Goal: Task Accomplishment & Management: Manage account settings

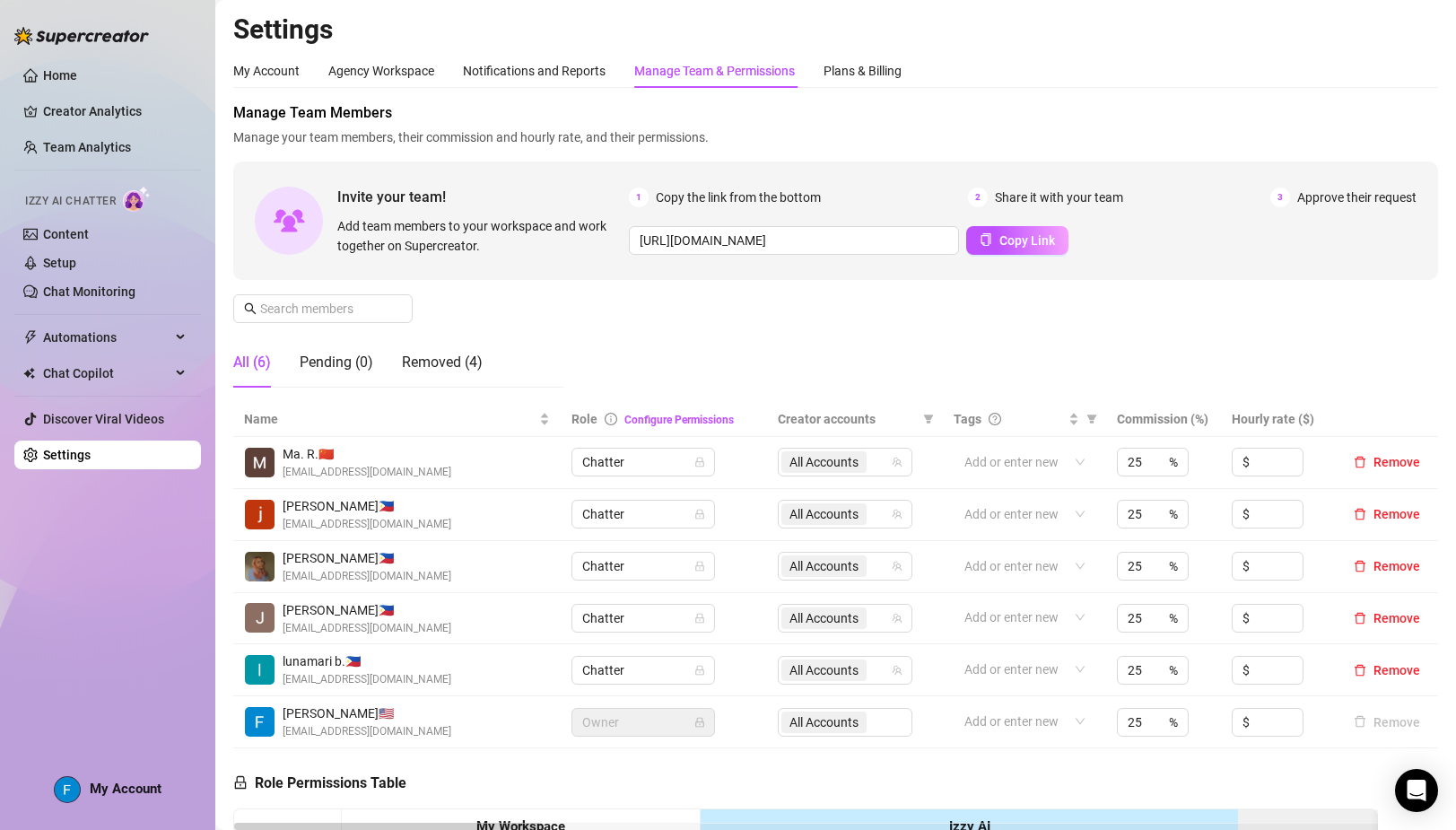
click at [921, 21] on h2 "Settings" at bounding box center [835, 29] width 1204 height 34
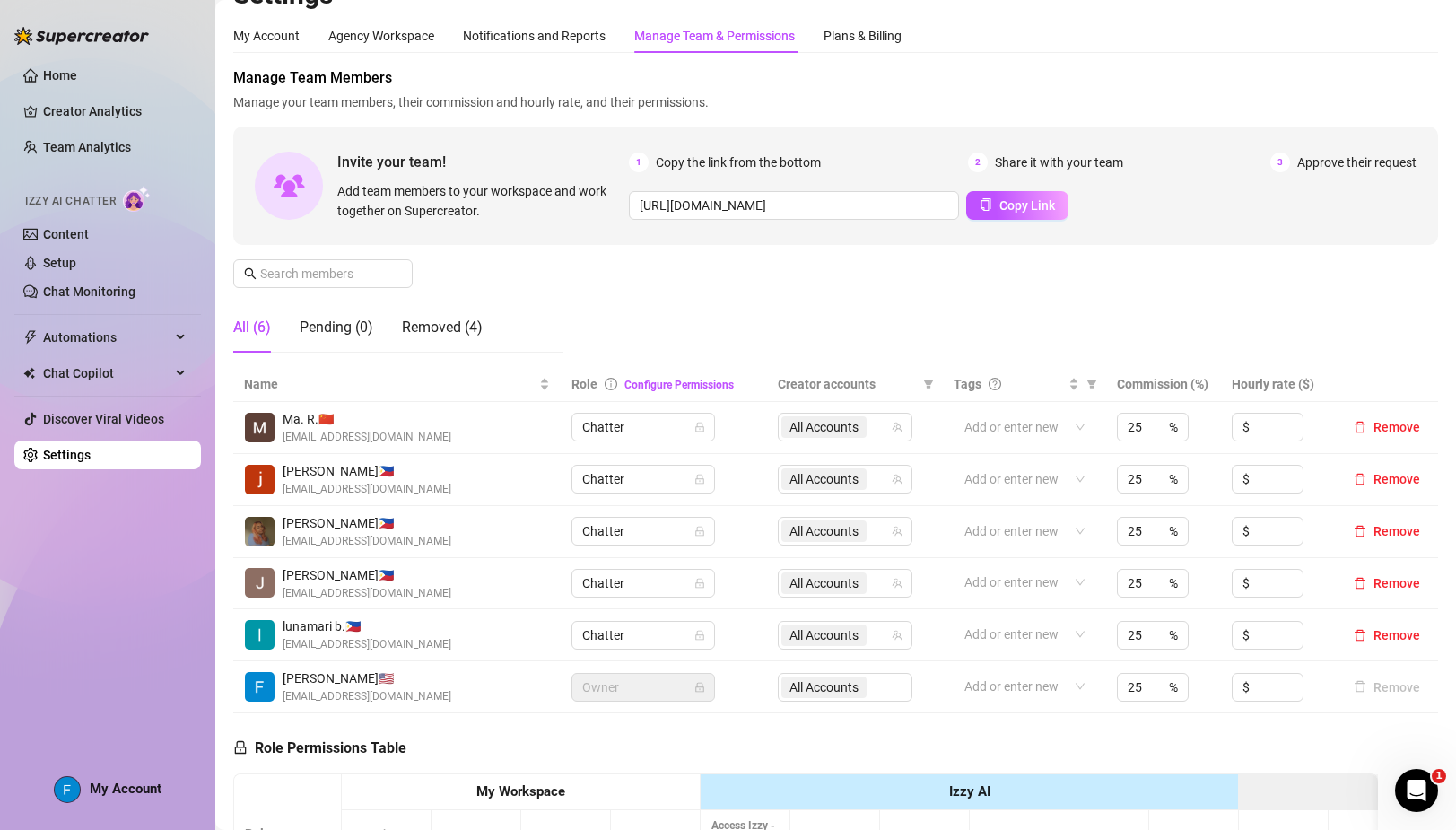
scroll to position [39, 0]
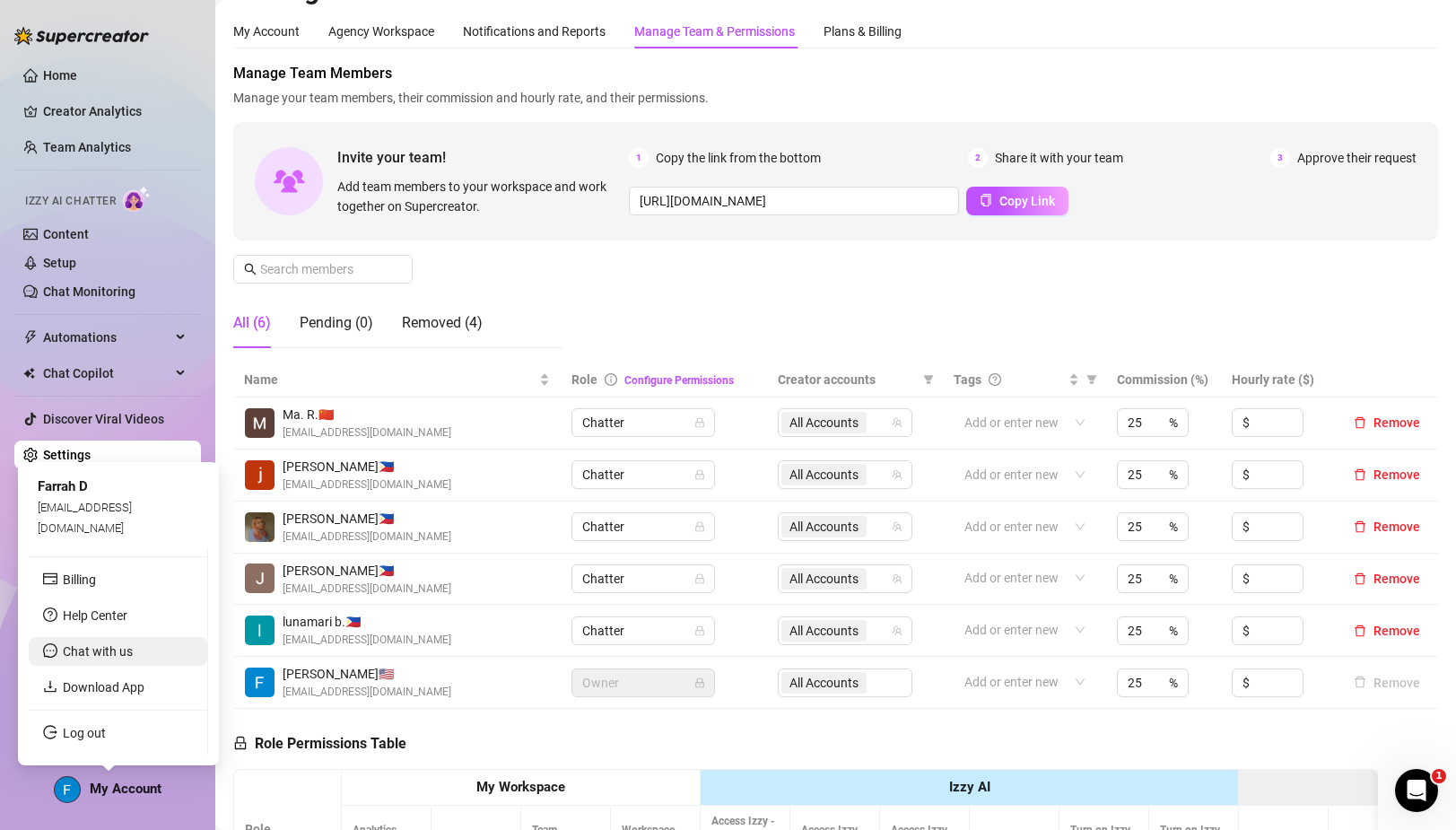
click at [106, 642] on li "Chat with us" at bounding box center [118, 651] width 178 height 28
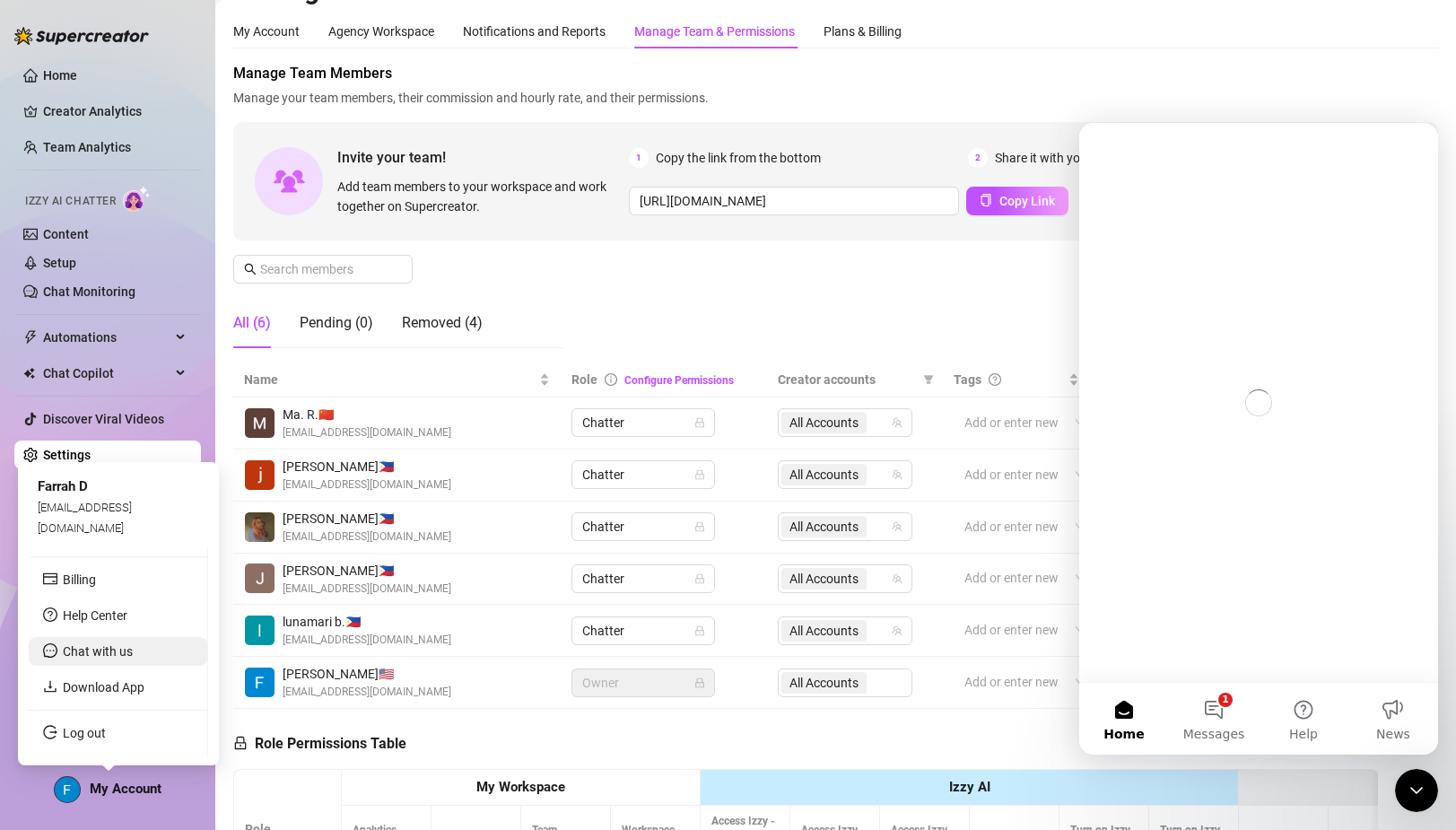
scroll to position [0, 0]
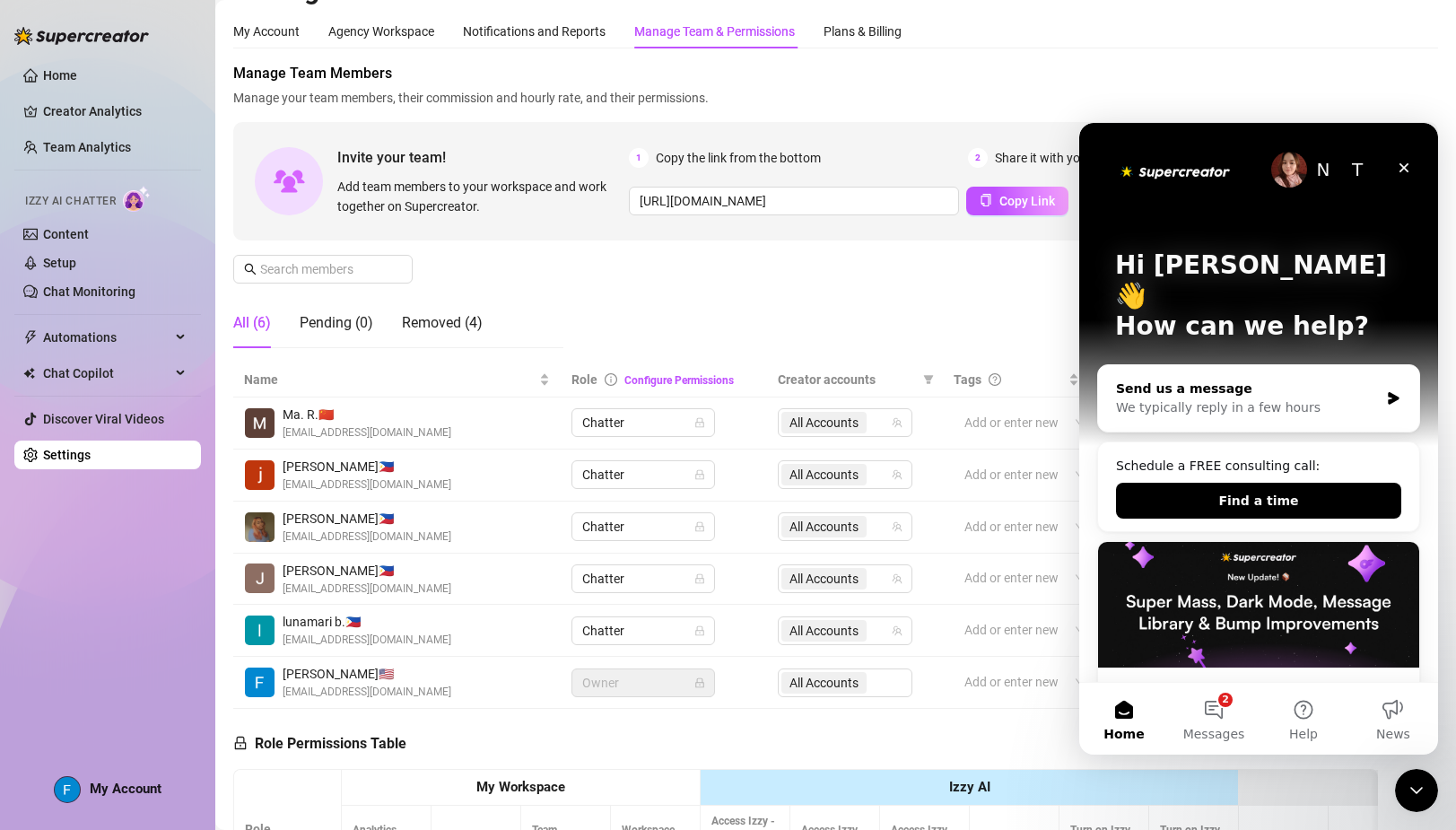
click at [1159, 398] on div "We typically reply in a few hours" at bounding box center [1247, 407] width 263 height 19
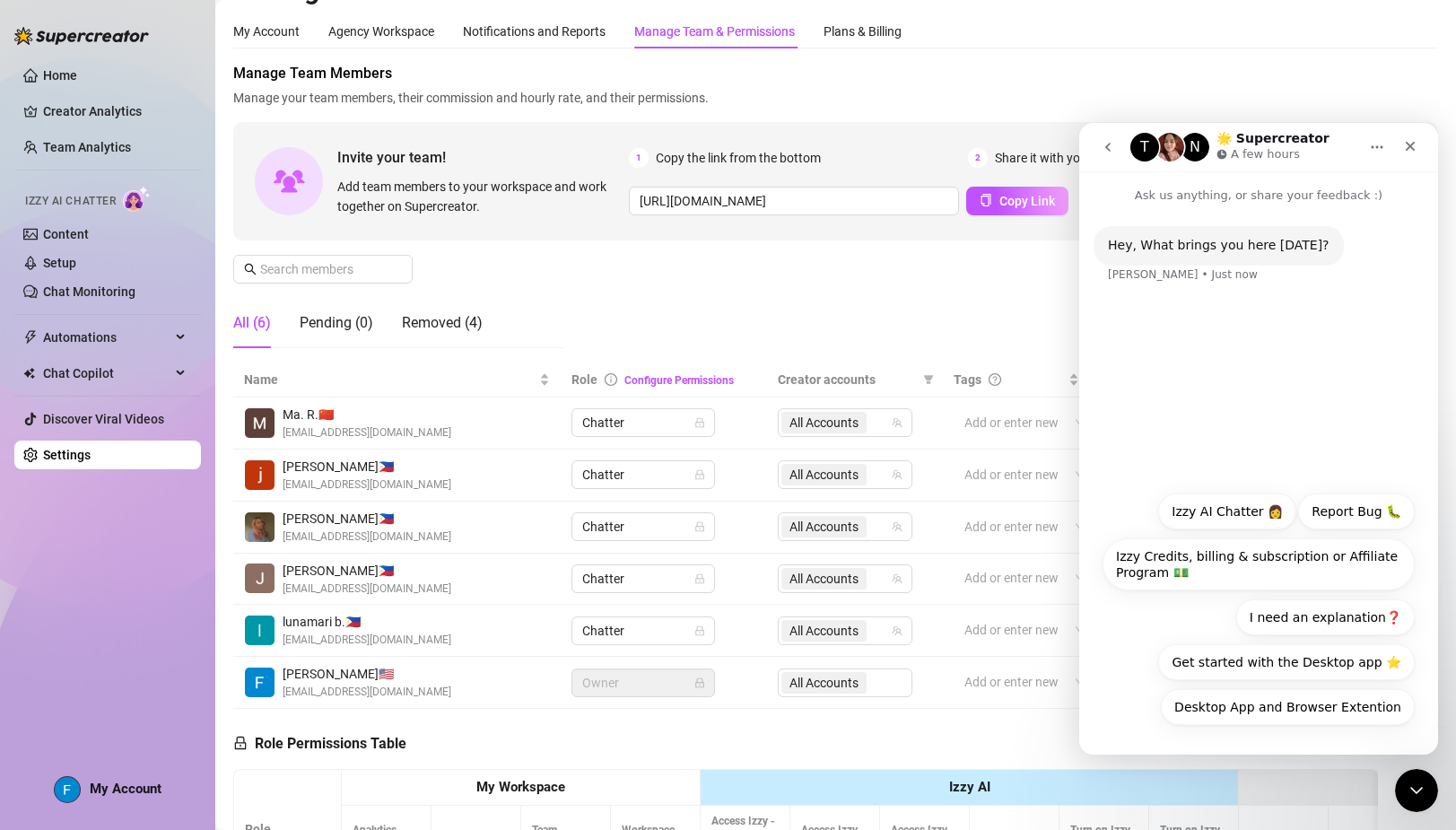
click at [1209, 273] on div "Hey, What brings you here [DATE]? [PERSON_NAME] • Just now" at bounding box center [1258, 266] width 330 height 79
click at [1241, 517] on button "Izzy AI Chatter 👩" at bounding box center [1227, 511] width 138 height 36
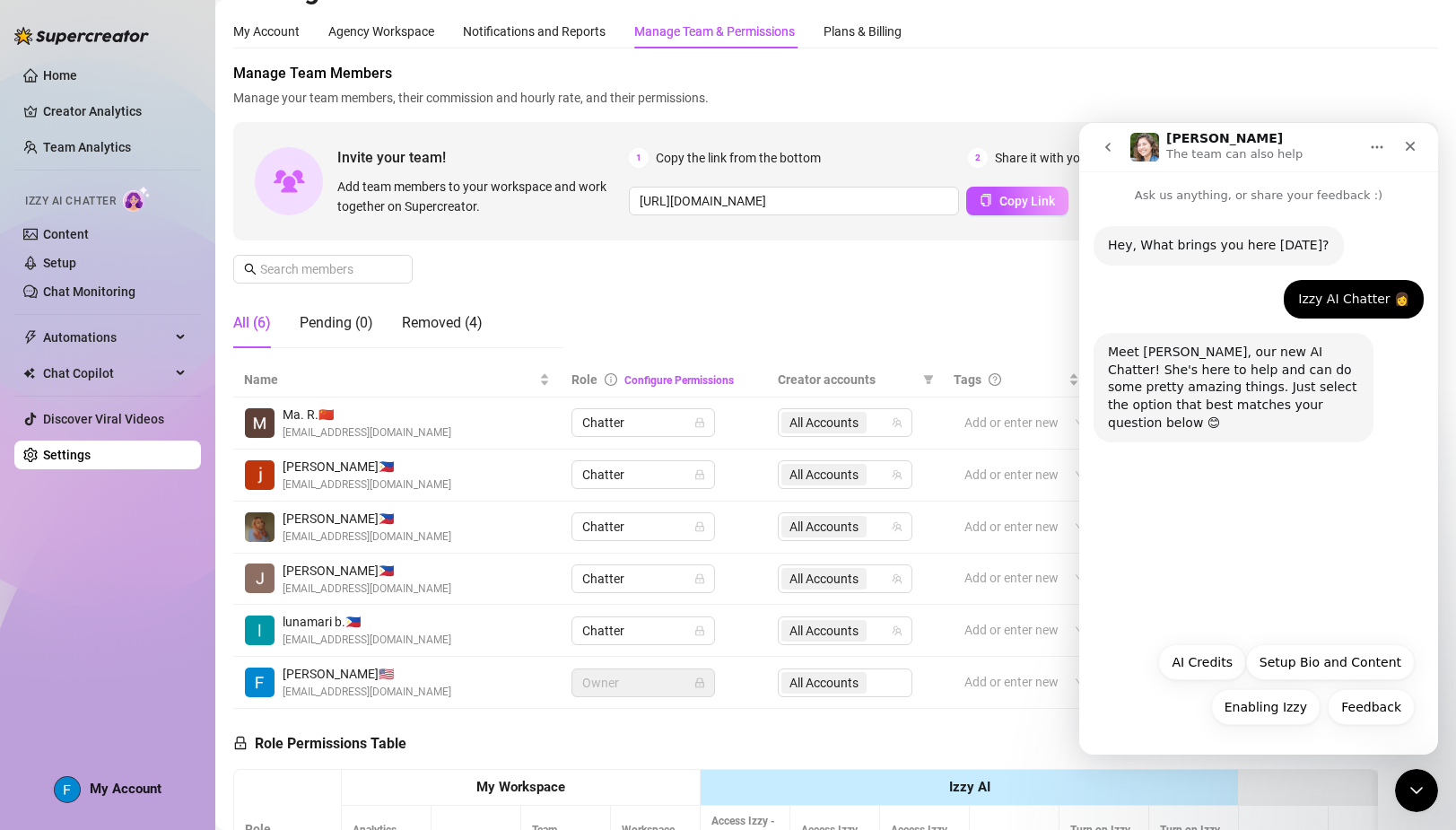
click at [1197, 208] on div "Hey, What brings you here [DATE]? [PERSON_NAME] • Just now Izzy AI Chatter 👩 Fa…" at bounding box center [1258, 334] width 359 height 260
click at [1168, 194] on p "Ask us anything, or share your feedback :)" at bounding box center [1258, 188] width 359 height 33
click at [1379, 146] on icon "Home" at bounding box center [1377, 147] width 15 height 15
click at [1378, 145] on icon "Home" at bounding box center [1377, 147] width 15 height 15
click at [1191, 198] on p "Ask us anything, or share your feedback :)" at bounding box center [1258, 188] width 359 height 33
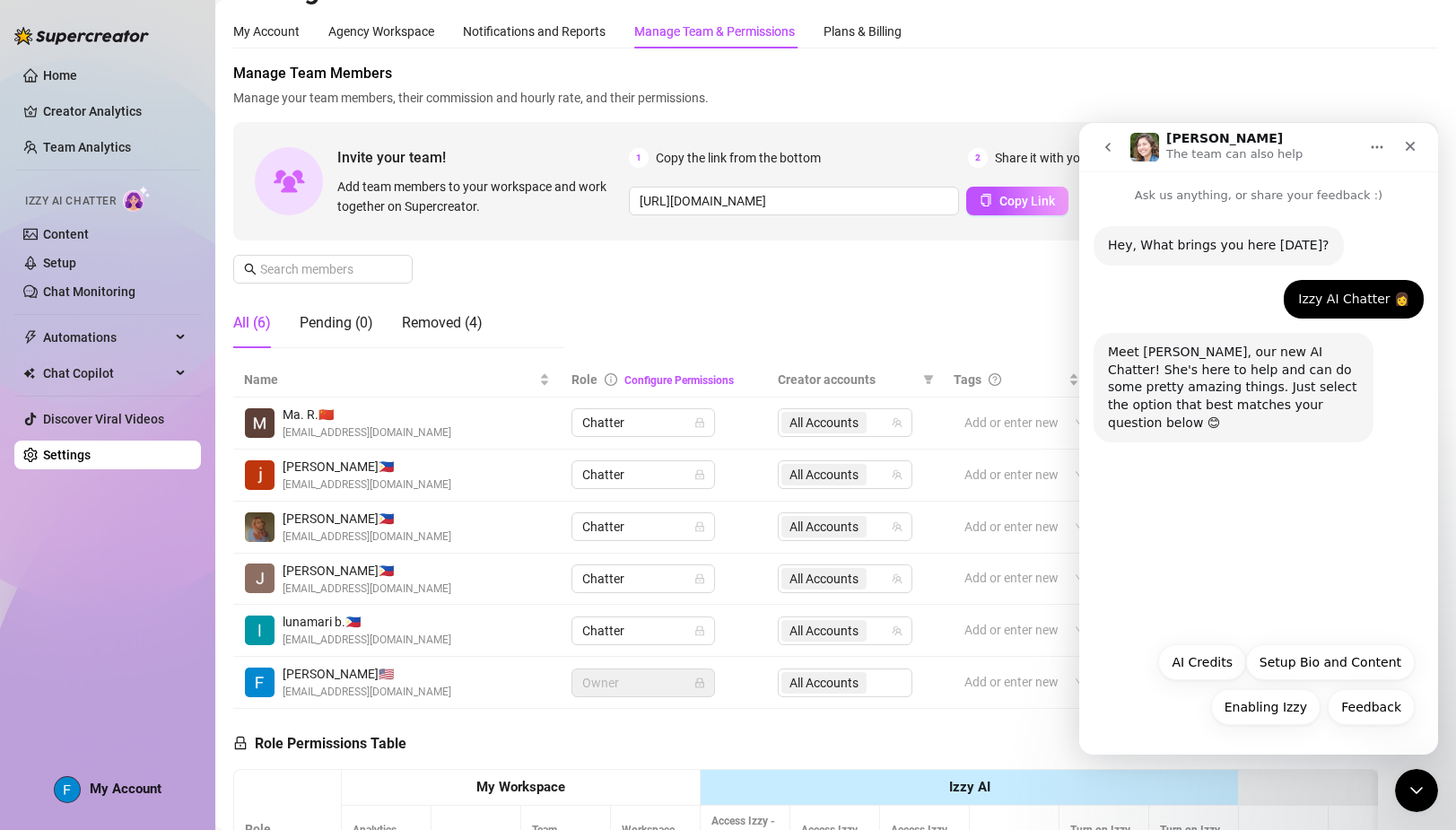
click at [1172, 462] on div "Hey, What brings you here [DATE]? [PERSON_NAME] • Just now Izzy AI Chatter 👩 Fa…" at bounding box center [1258, 418] width 359 height 428
click at [1109, 154] on icon "go back" at bounding box center [1107, 147] width 15 height 15
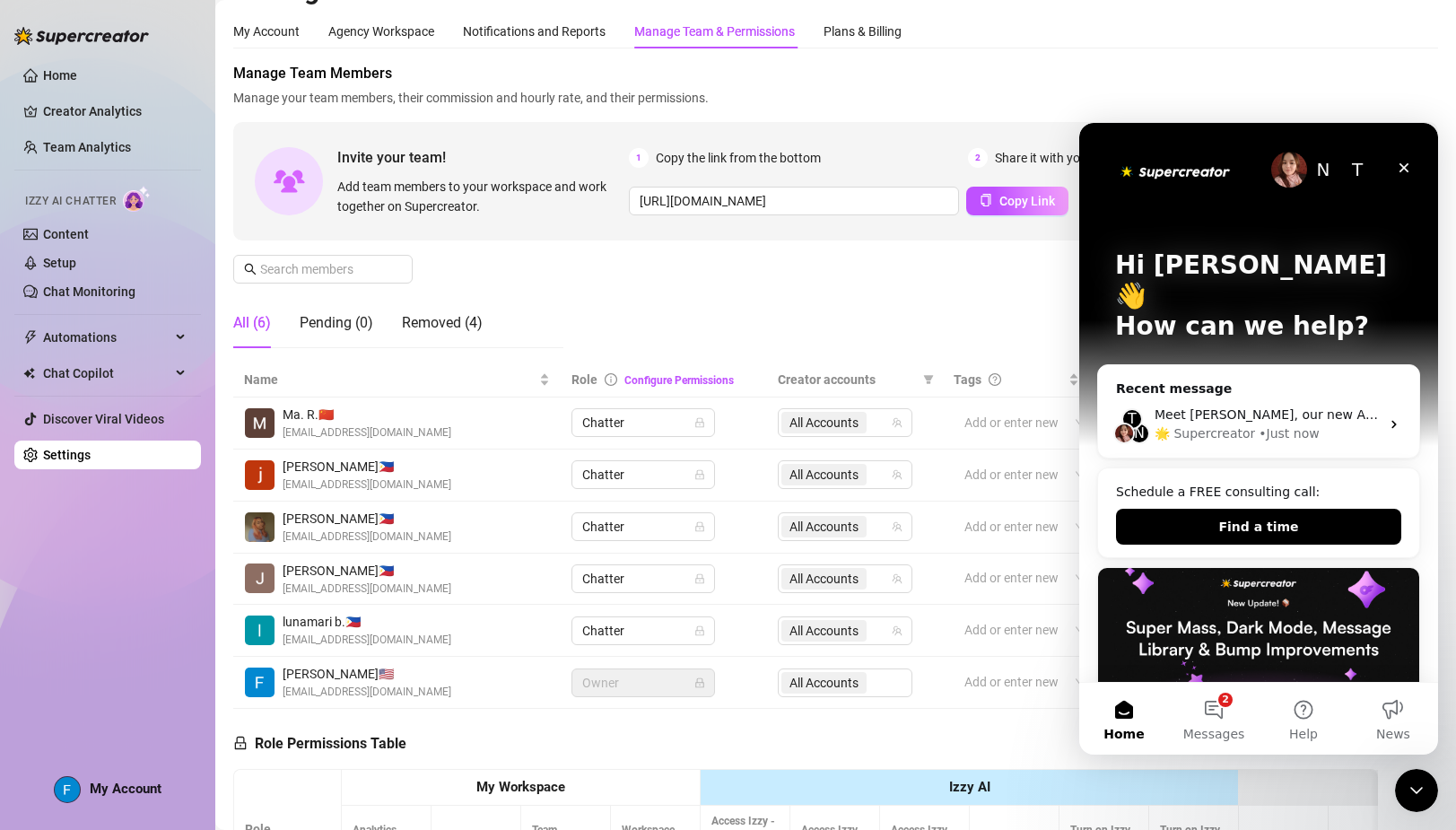
click at [1282, 170] on img "Intercom messenger" at bounding box center [1288, 170] width 36 height 36
click at [1209, 697] on button "2 Messages" at bounding box center [1214, 718] width 90 height 72
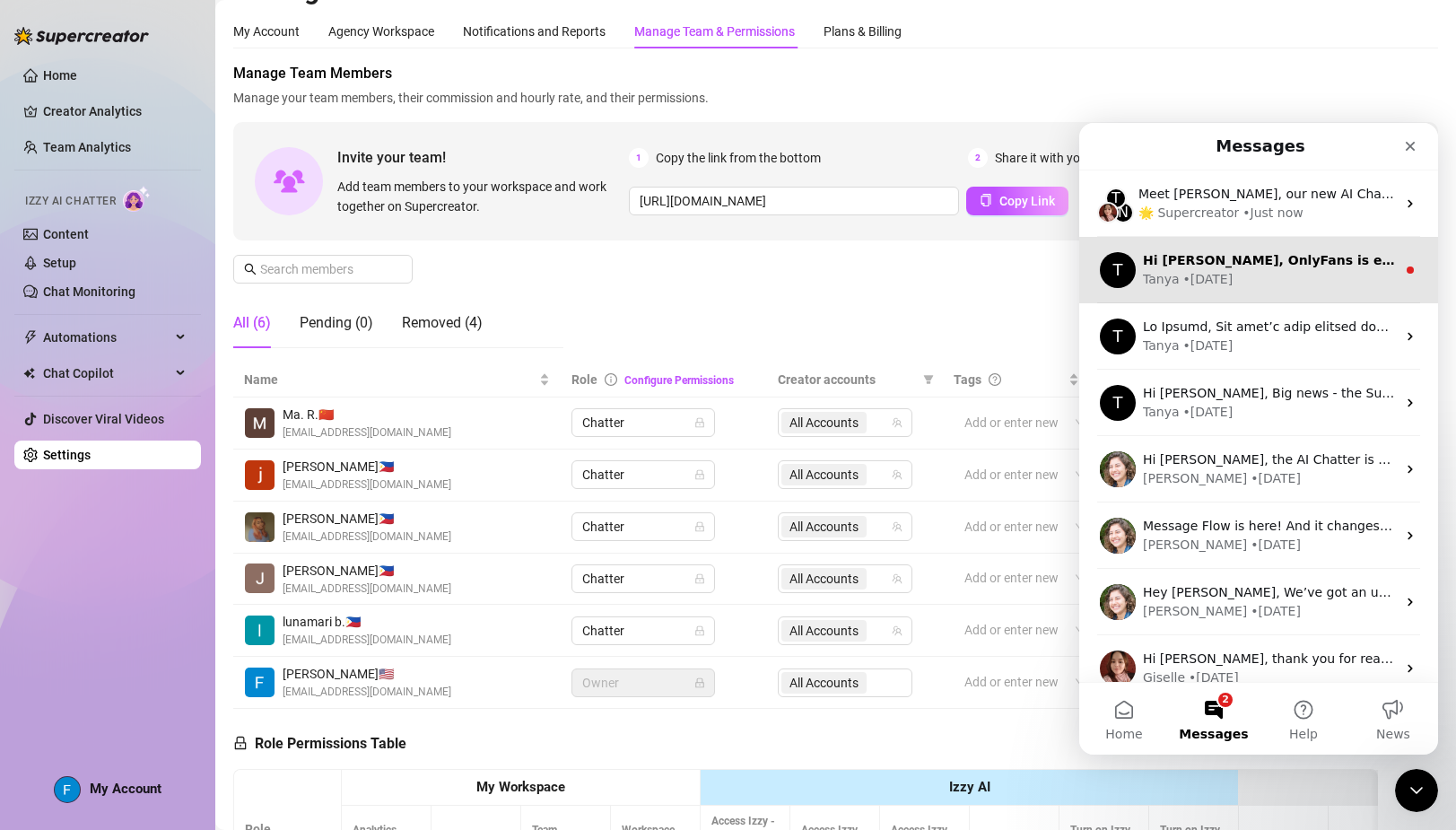
click at [1308, 280] on div "[PERSON_NAME] • [DATE]" at bounding box center [1269, 279] width 253 height 19
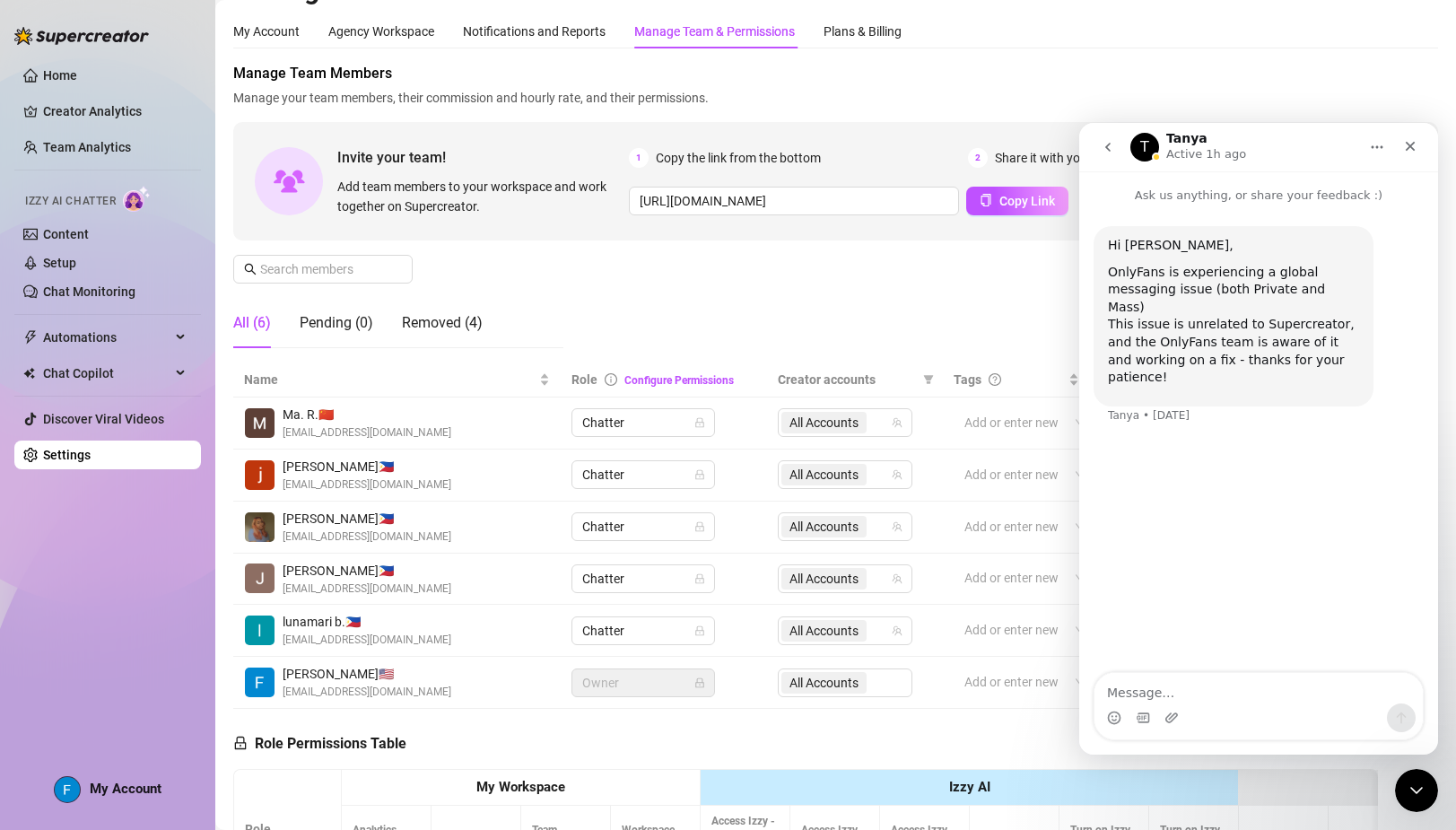
click at [1153, 710] on div "Intercom messenger" at bounding box center [1258, 717] width 328 height 28
click at [1138, 694] on textarea "Message…" at bounding box center [1258, 688] width 328 height 30
click at [1132, 689] on textarea "Message…" at bounding box center [1258, 688] width 328 height 30
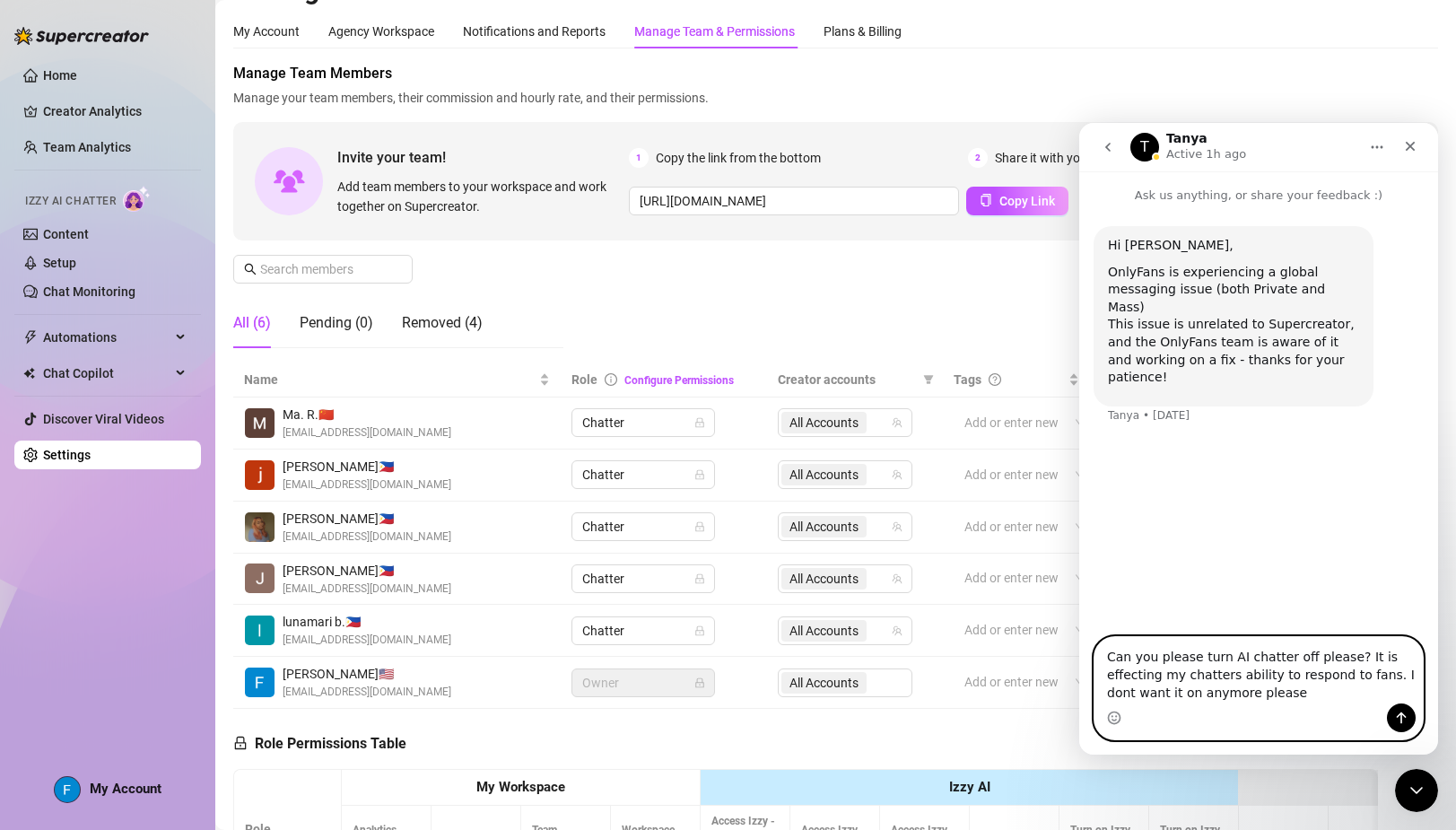
type textarea "Can you please turn AI chatter off please? It is effecting my chatters ability …"
click at [1404, 723] on icon "Send a message…" at bounding box center [1401, 717] width 15 height 15
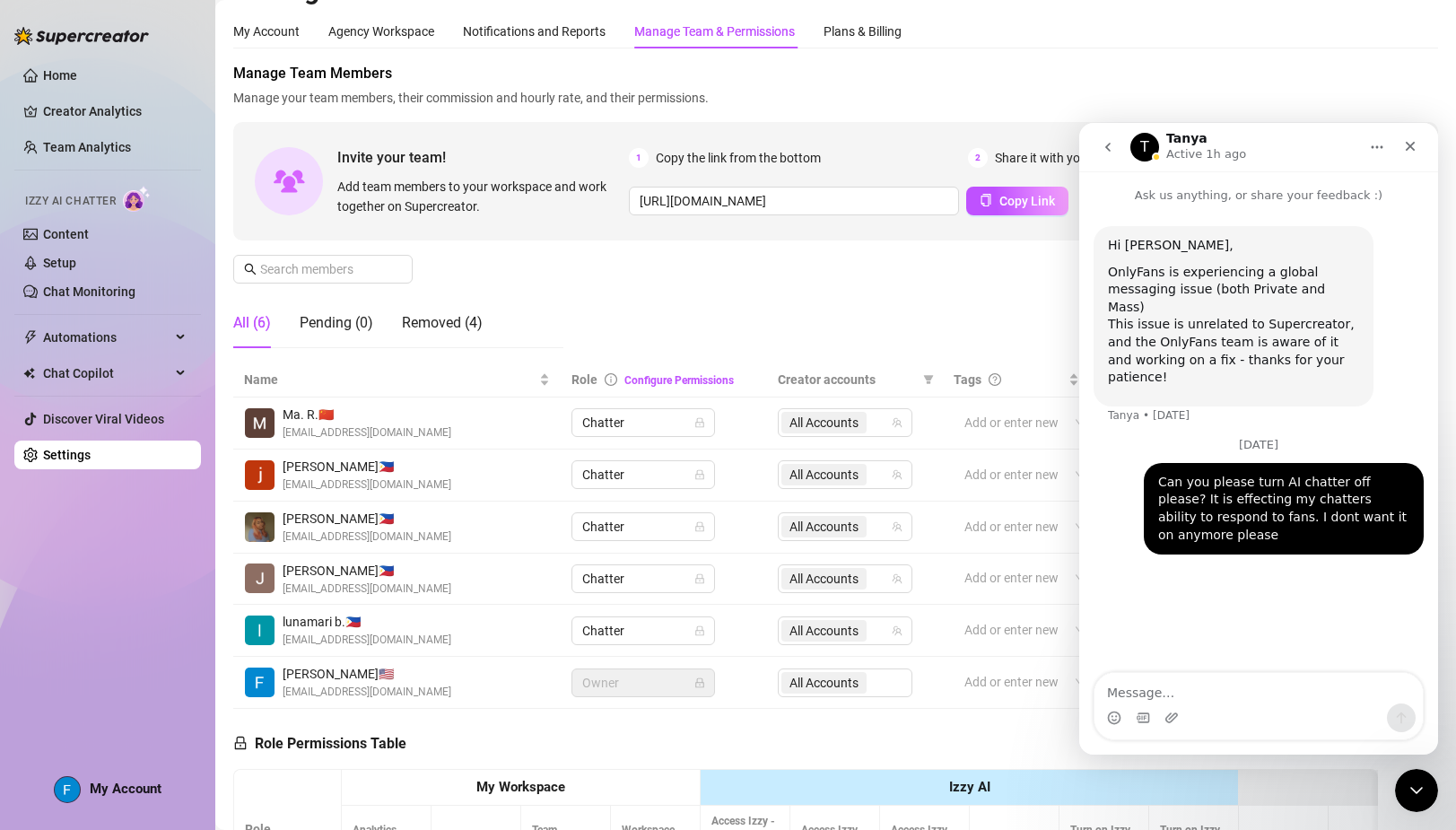
click at [1115, 147] on button "go back" at bounding box center [1107, 147] width 34 height 34
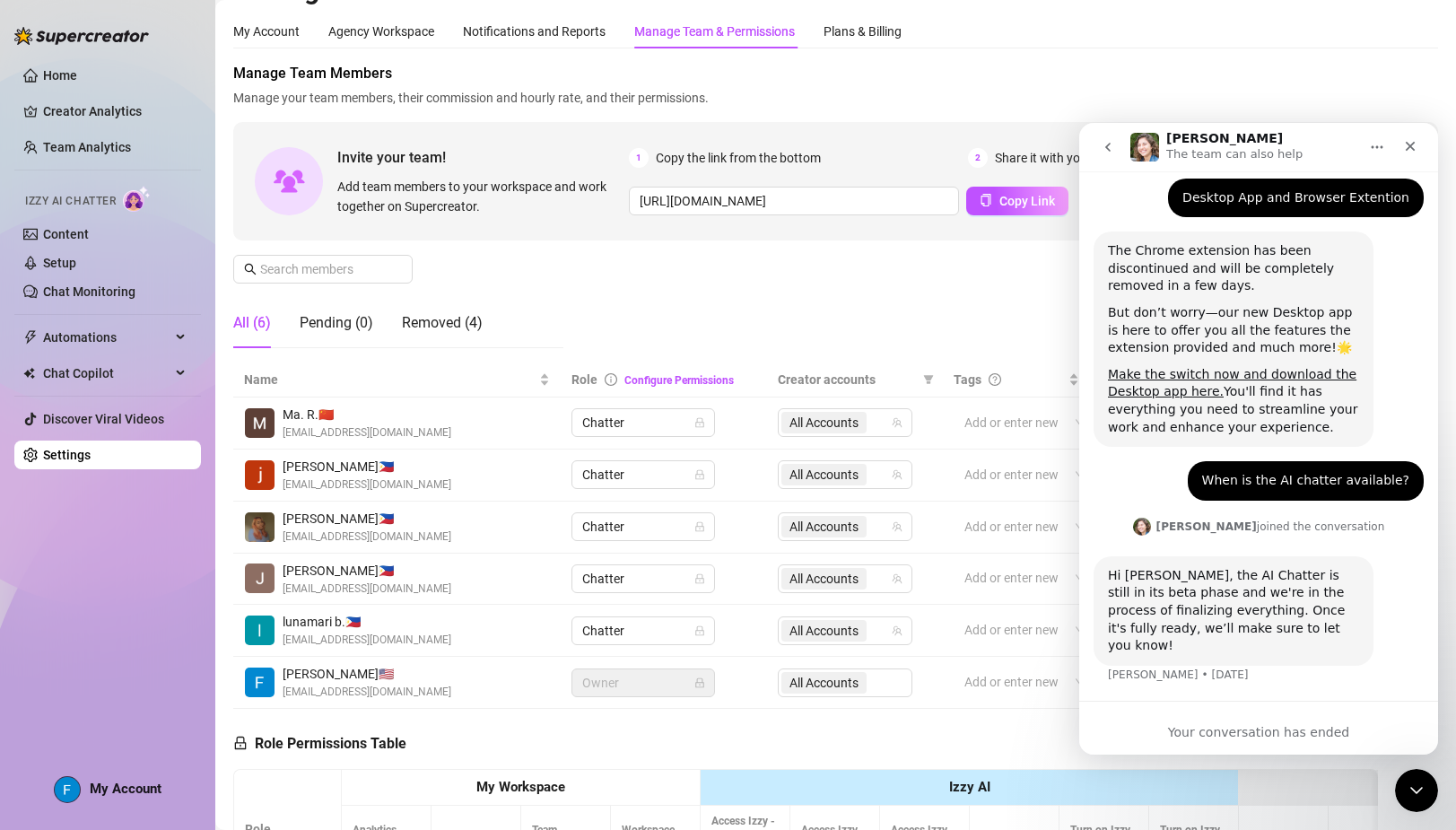
scroll to position [103, 0]
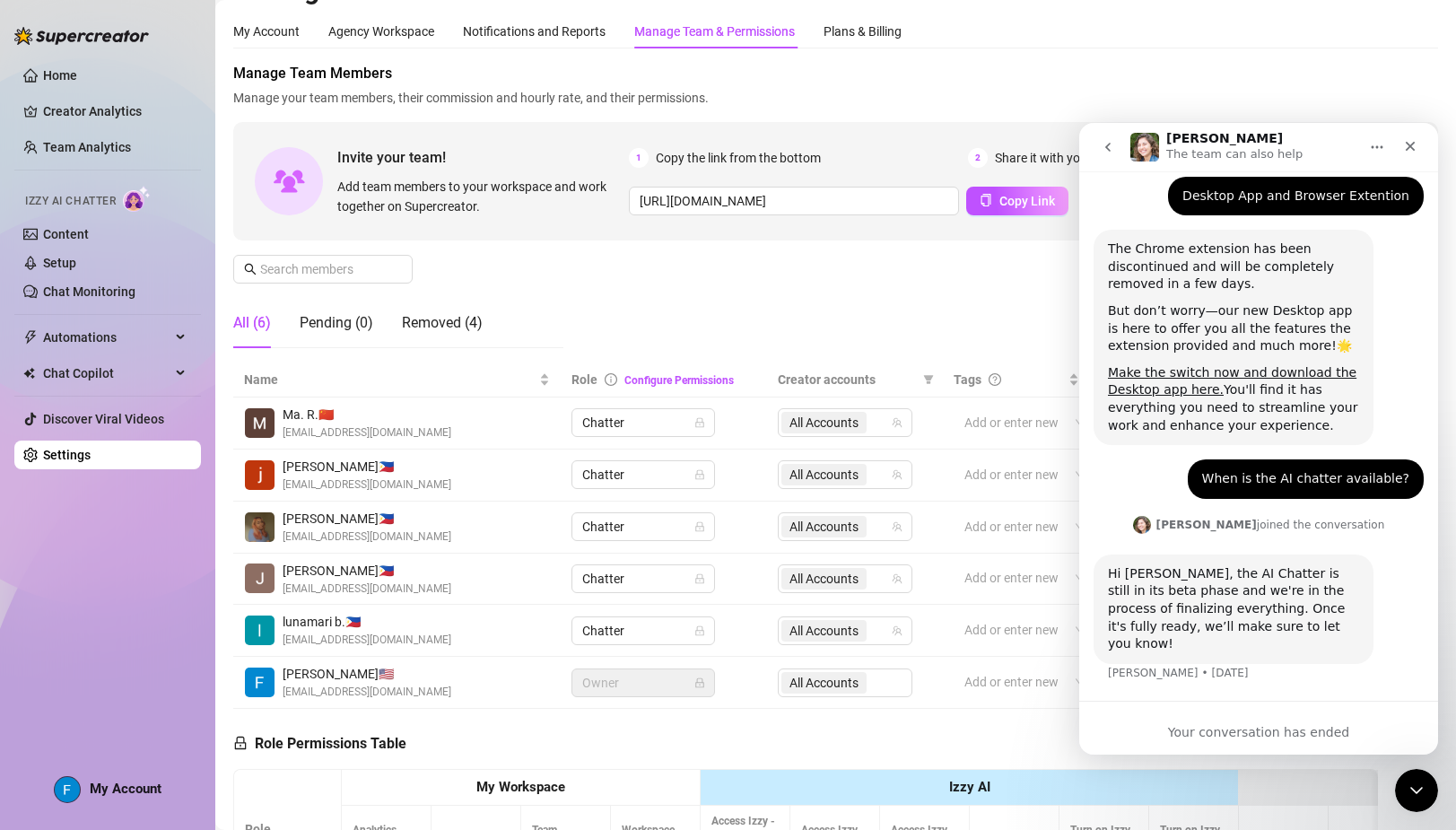
click at [1110, 151] on icon "go back" at bounding box center [1107, 147] width 15 height 15
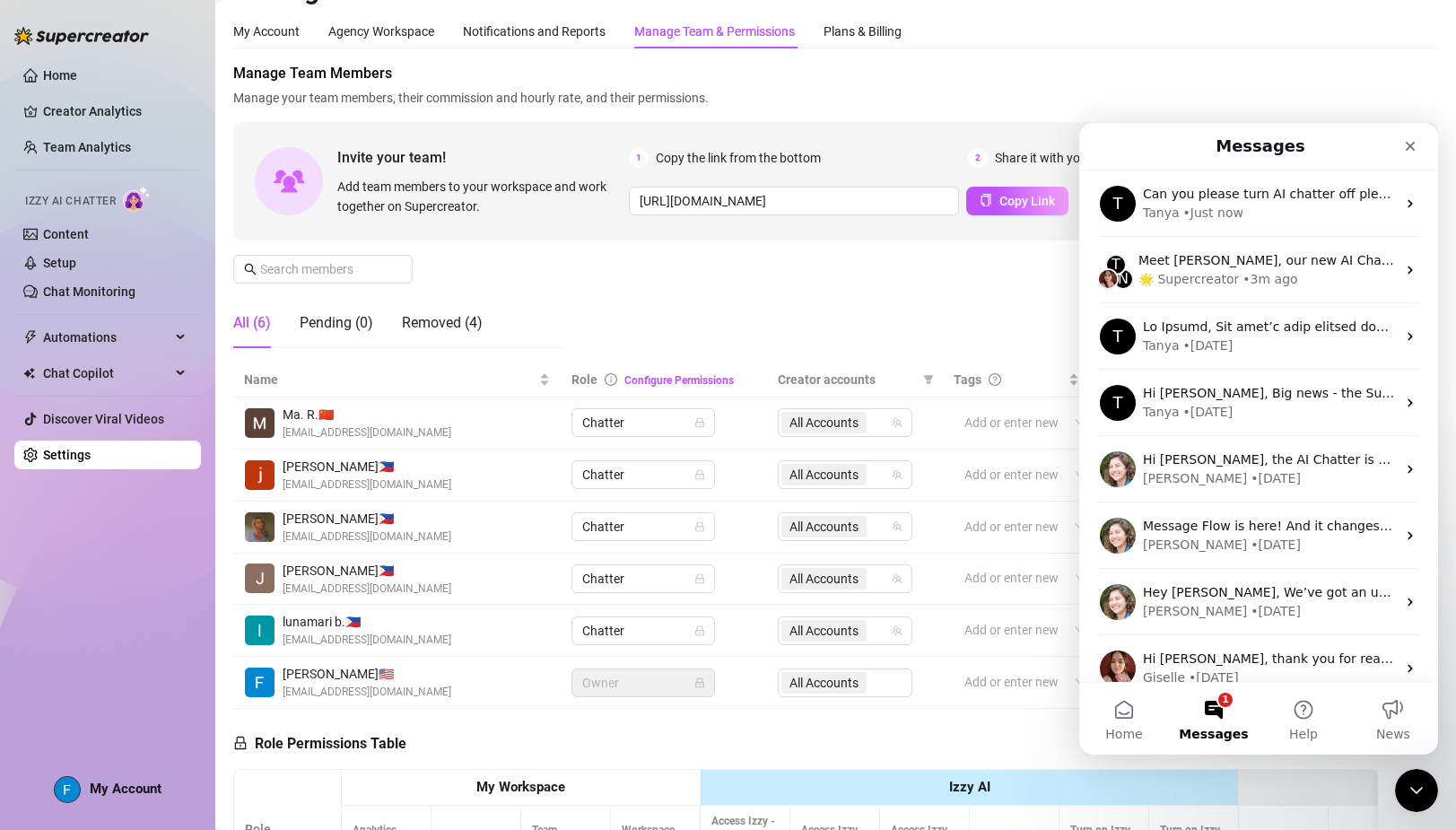
scroll to position [0, 0]
click at [1418, 149] on div "Close" at bounding box center [1410, 146] width 32 height 32
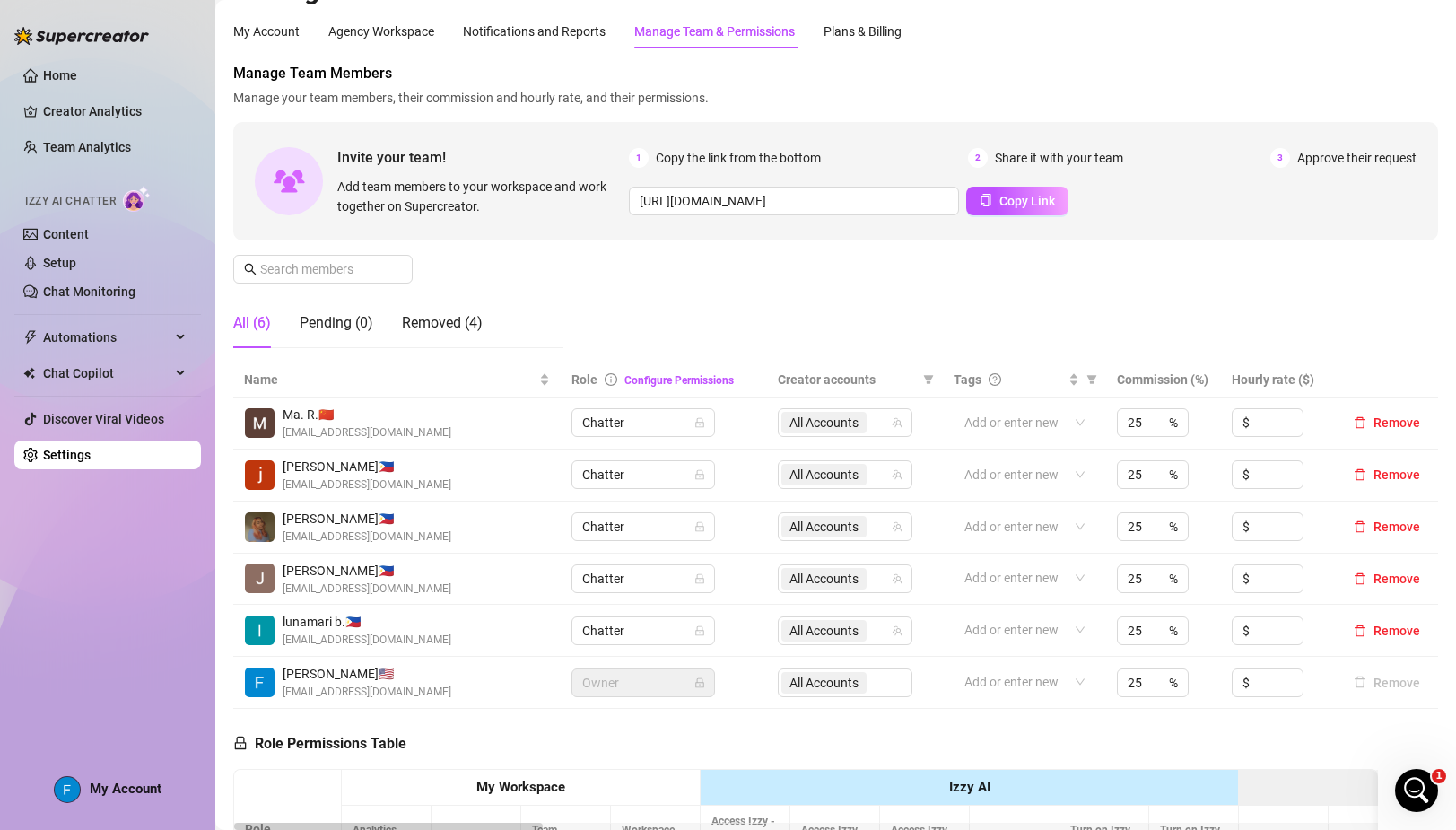
scroll to position [504, 0]
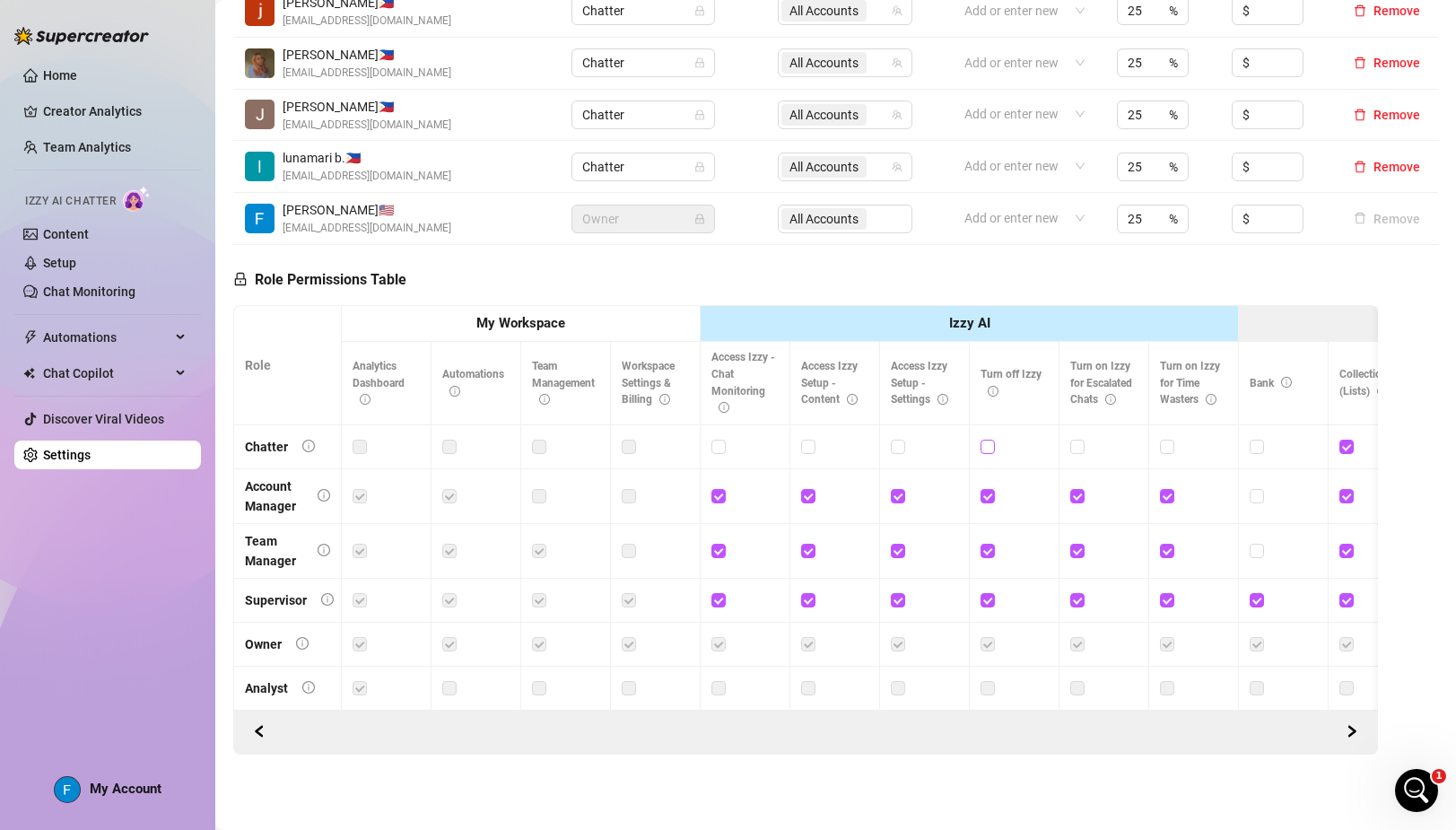
click at [990, 446] on input "checkbox" at bounding box center [987, 446] width 13 height 13
checkbox input "true"
click at [512, 286] on span "Save Permissions" at bounding box center [499, 279] width 101 height 15
click at [718, 495] on input "checkbox" at bounding box center [717, 495] width 13 height 13
checkbox input "false"
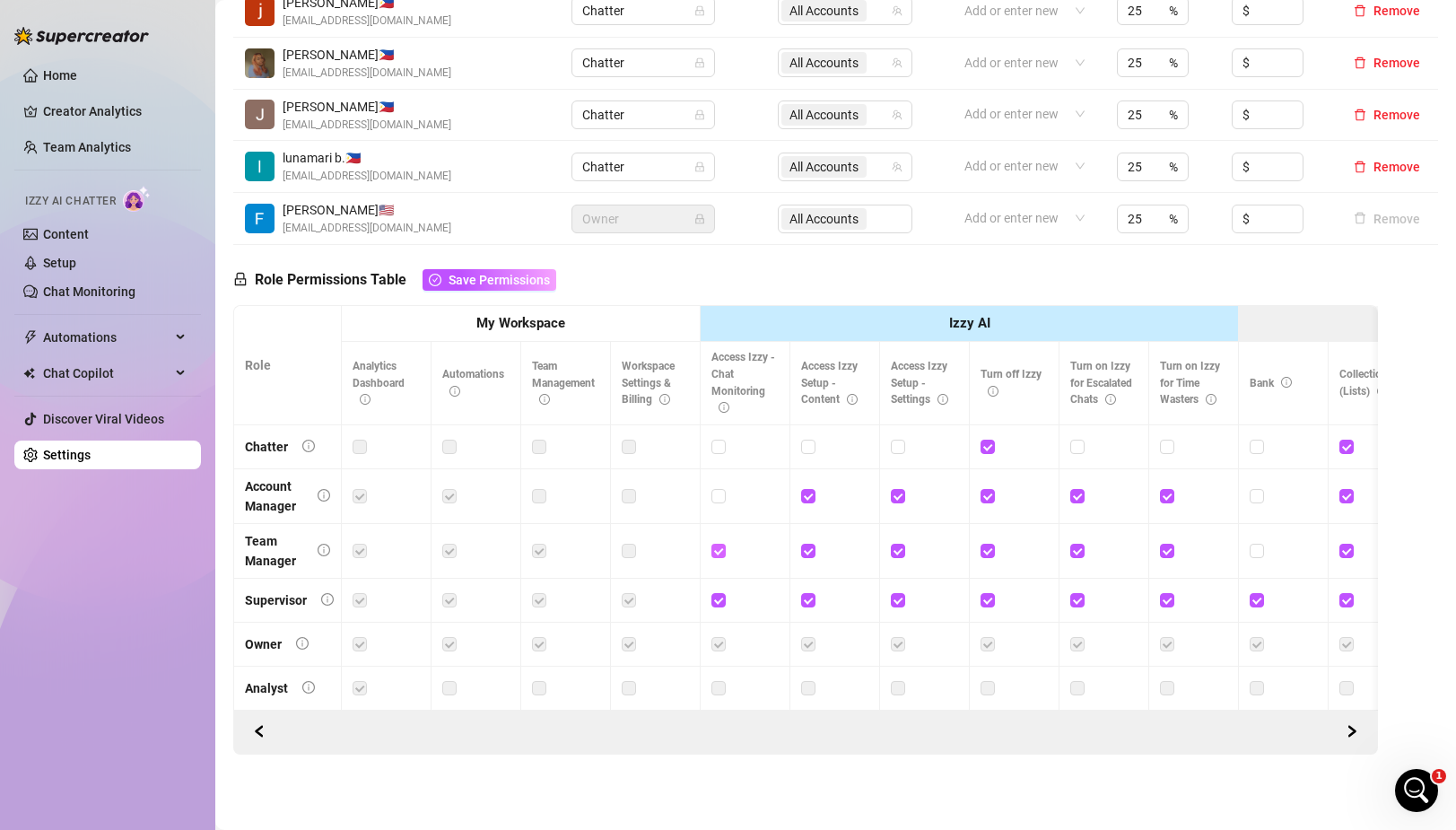
click at [723, 552] on input "checkbox" at bounding box center [717, 550] width 13 height 13
checkbox input "false"
click at [719, 610] on label at bounding box center [718, 600] width 15 height 20
click at [719, 606] on input "checkbox" at bounding box center [717, 599] width 13 height 13
checkbox input "false"
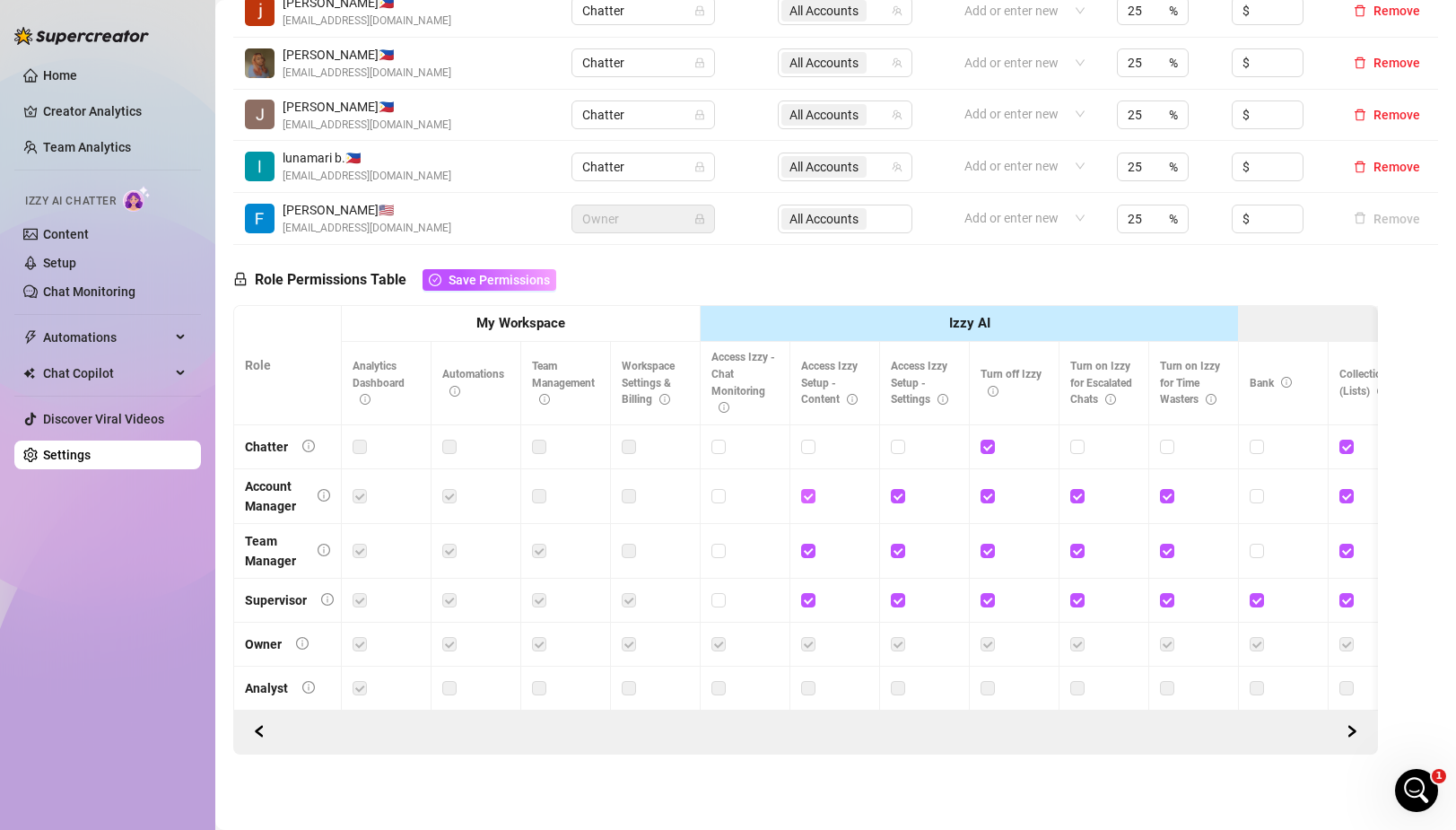
click at [812, 493] on input "checkbox" at bounding box center [806, 495] width 13 height 13
checkbox input "false"
click at [811, 552] on input "checkbox" at bounding box center [806, 550] width 13 height 13
checkbox input "false"
click at [808, 604] on input "checkbox" at bounding box center [806, 599] width 13 height 13
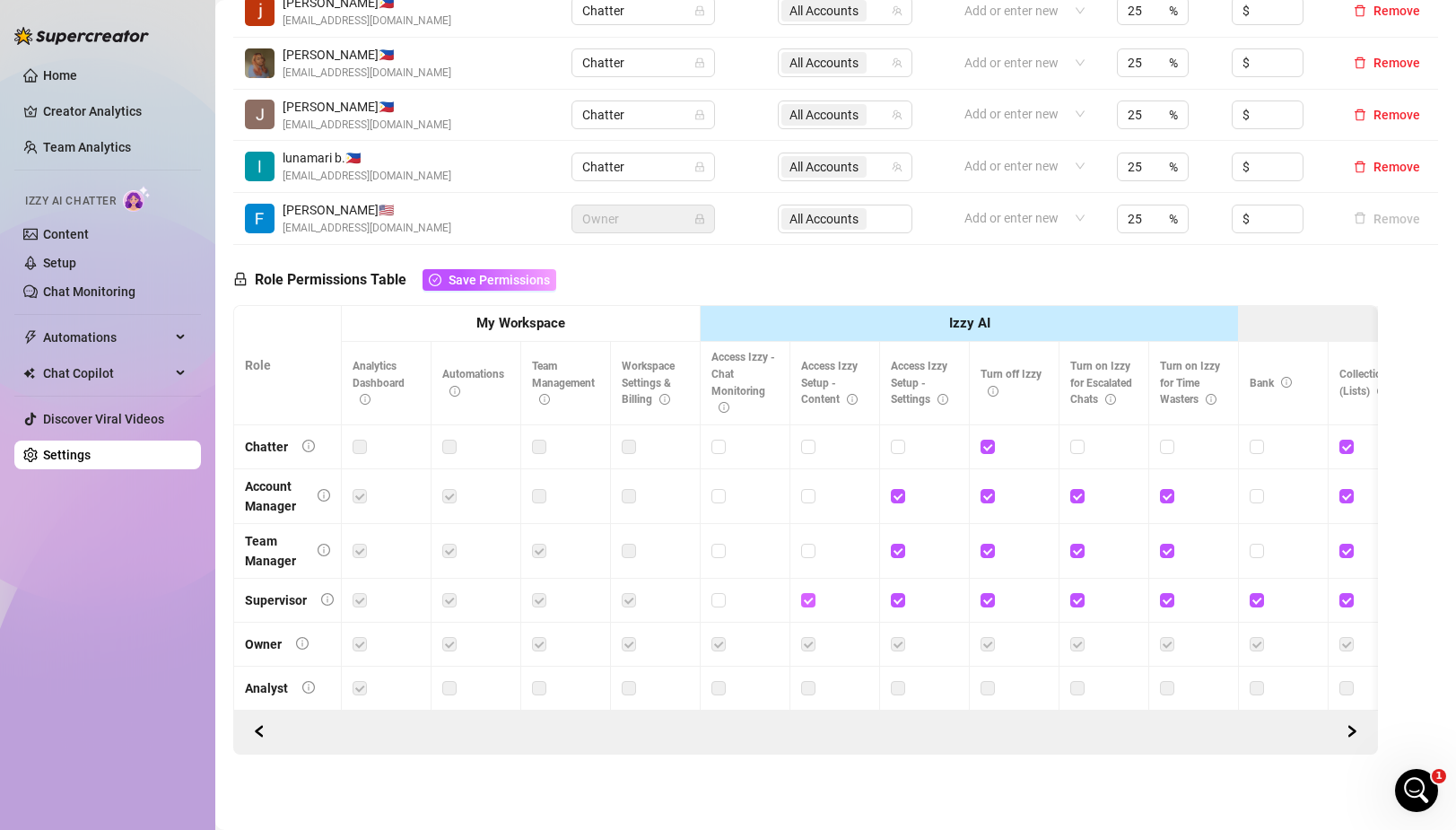
checkbox input "false"
click at [903, 509] on div at bounding box center [924, 496] width 68 height 28
click at [904, 494] on span at bounding box center [898, 496] width 15 height 15
click at [903, 494] on input "checkbox" at bounding box center [897, 495] width 13 height 13
checkbox input "false"
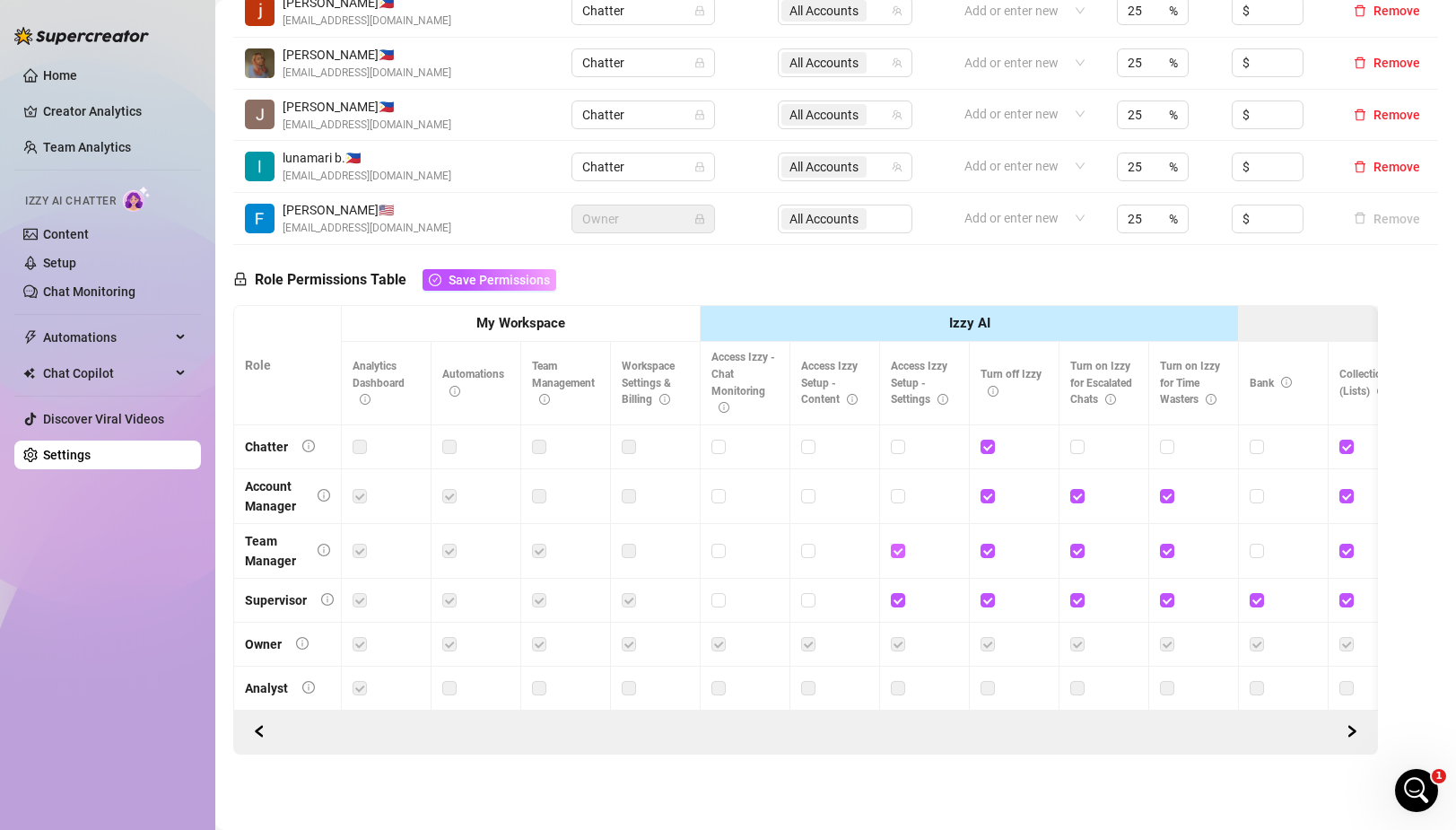
click at [898, 547] on input "checkbox" at bounding box center [897, 550] width 13 height 13
checkbox input "false"
click at [900, 596] on input "checkbox" at bounding box center [897, 599] width 13 height 13
checkbox input "false"
click at [1082, 491] on input "checkbox" at bounding box center [1076, 495] width 13 height 13
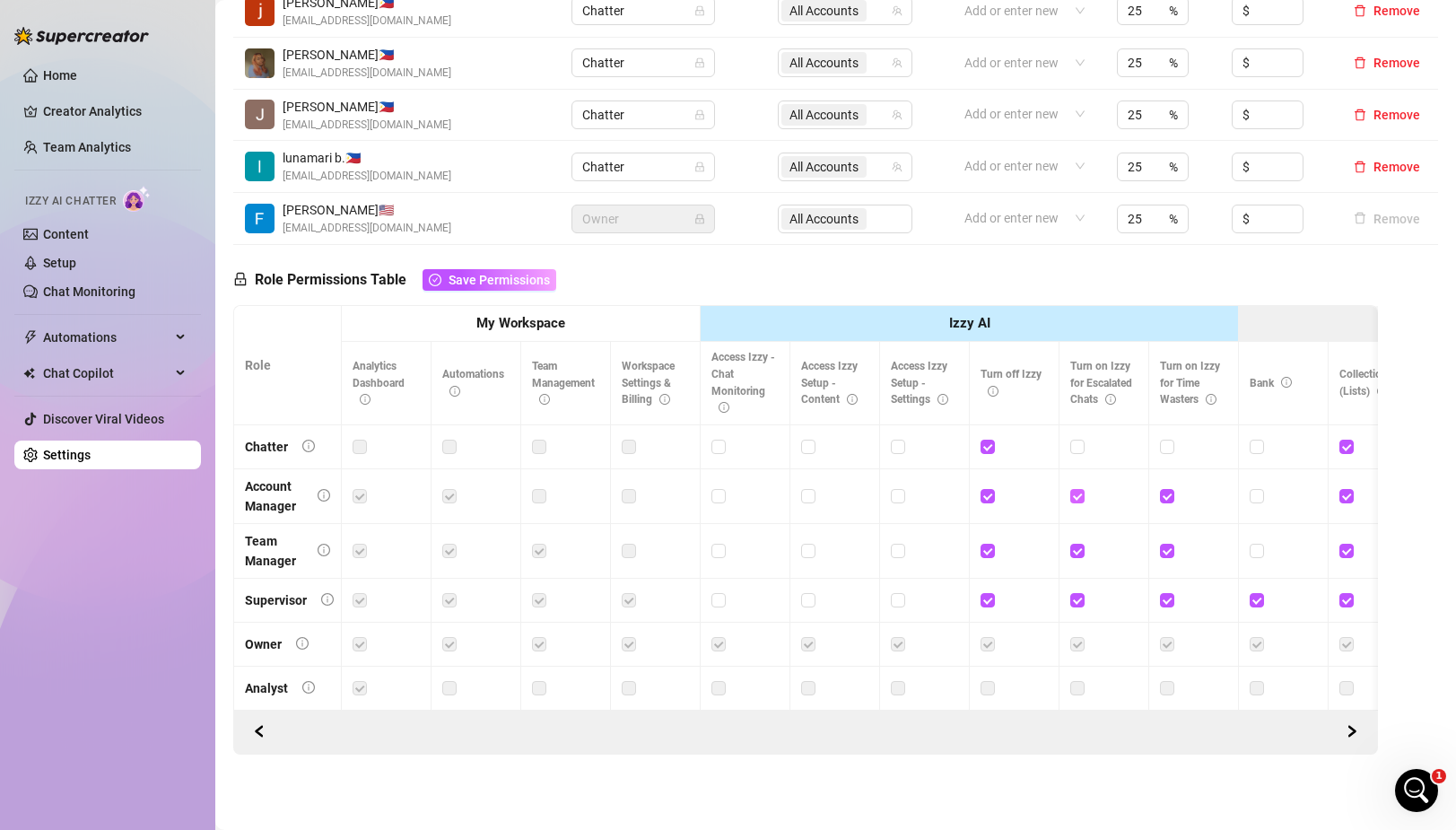
checkbox input "false"
click at [1083, 546] on span at bounding box center [1077, 551] width 15 height 15
click at [1083, 546] on input "checkbox" at bounding box center [1076, 550] width 13 height 13
checkbox input "false"
click at [1078, 594] on input "checkbox" at bounding box center [1076, 599] width 13 height 13
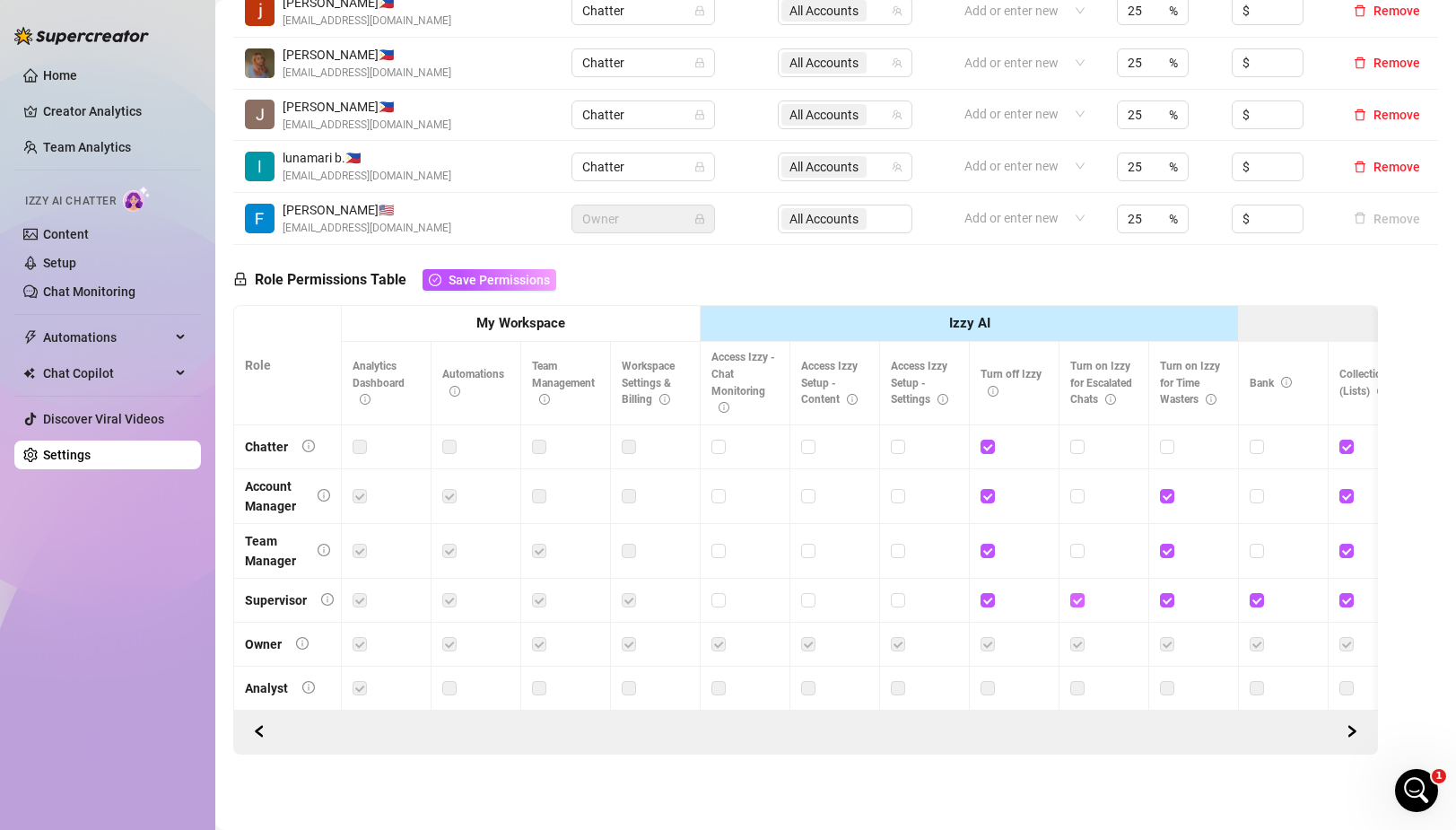
checkbox input "false"
click at [1170, 497] on input "checkbox" at bounding box center [1166, 495] width 13 height 13
checkbox input "false"
click at [1168, 543] on label at bounding box center [1167, 551] width 15 height 20
click at [1168, 544] on input "checkbox" at bounding box center [1166, 550] width 13 height 13
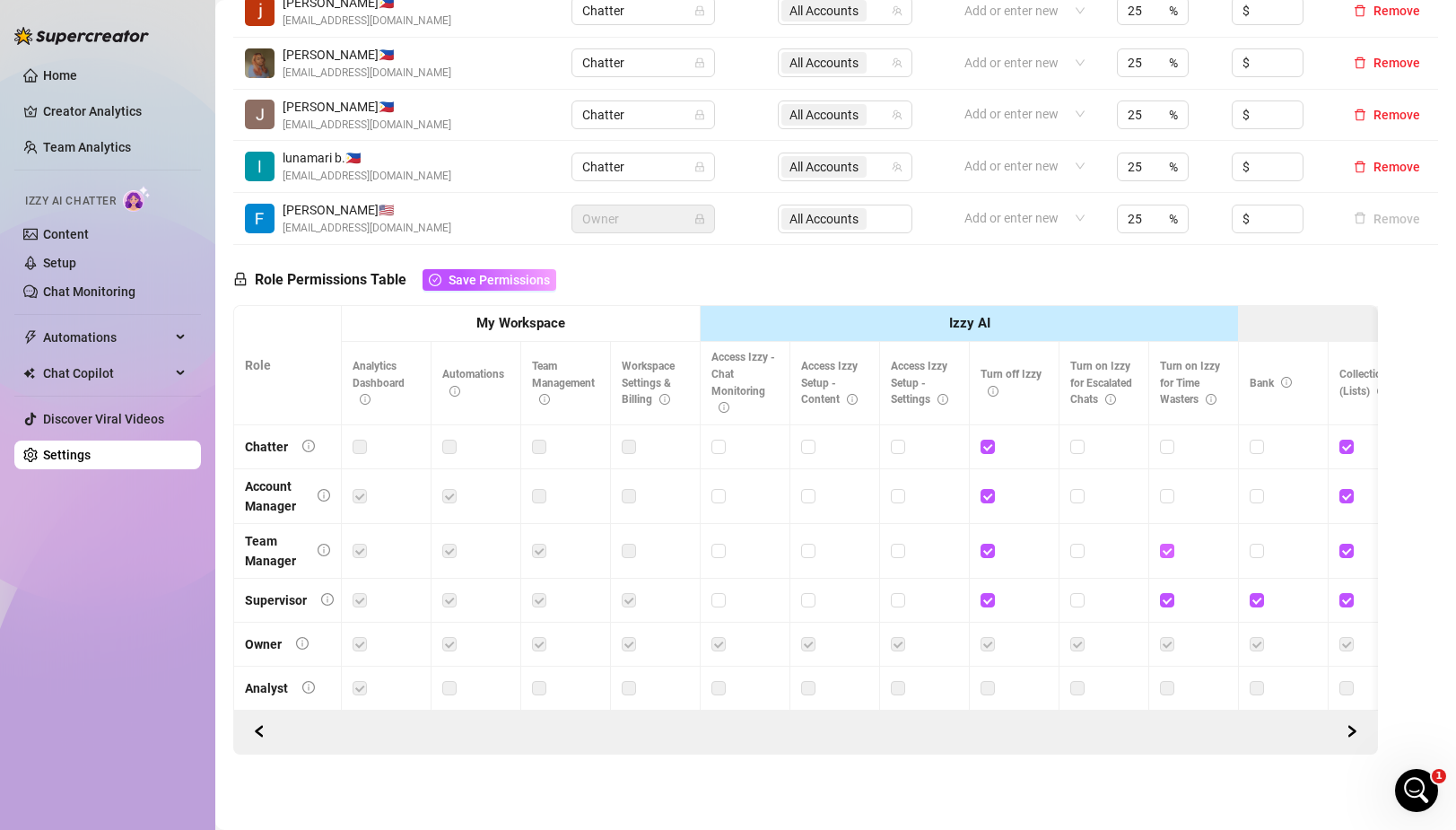
checkbox input "false"
click at [1164, 599] on input "checkbox" at bounding box center [1166, 599] width 13 height 13
checkbox input "false"
click at [493, 272] on span "Save Permissions" at bounding box center [499, 279] width 101 height 15
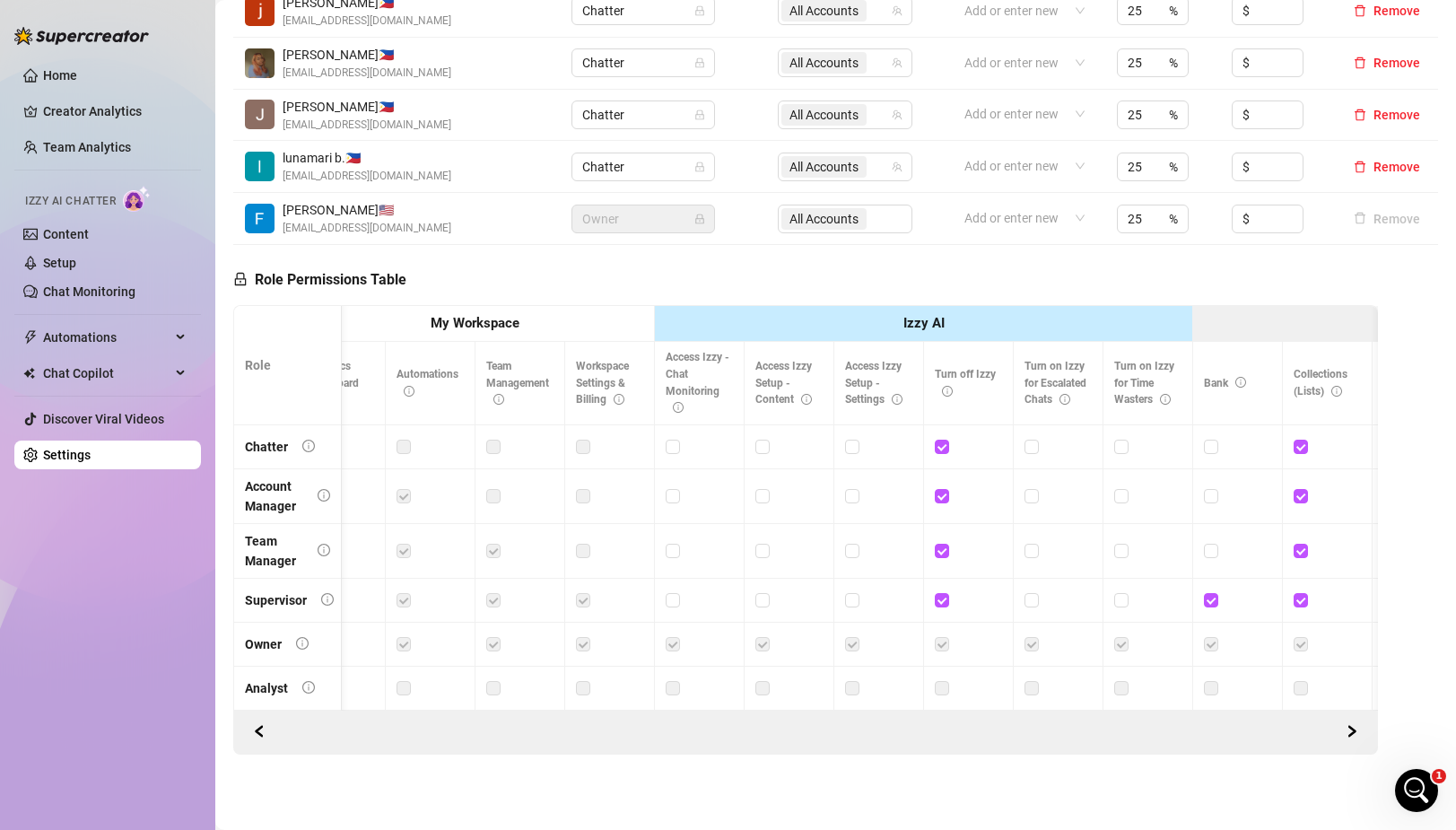
scroll to position [0, 0]
